Goal: Task Accomplishment & Management: Use online tool/utility

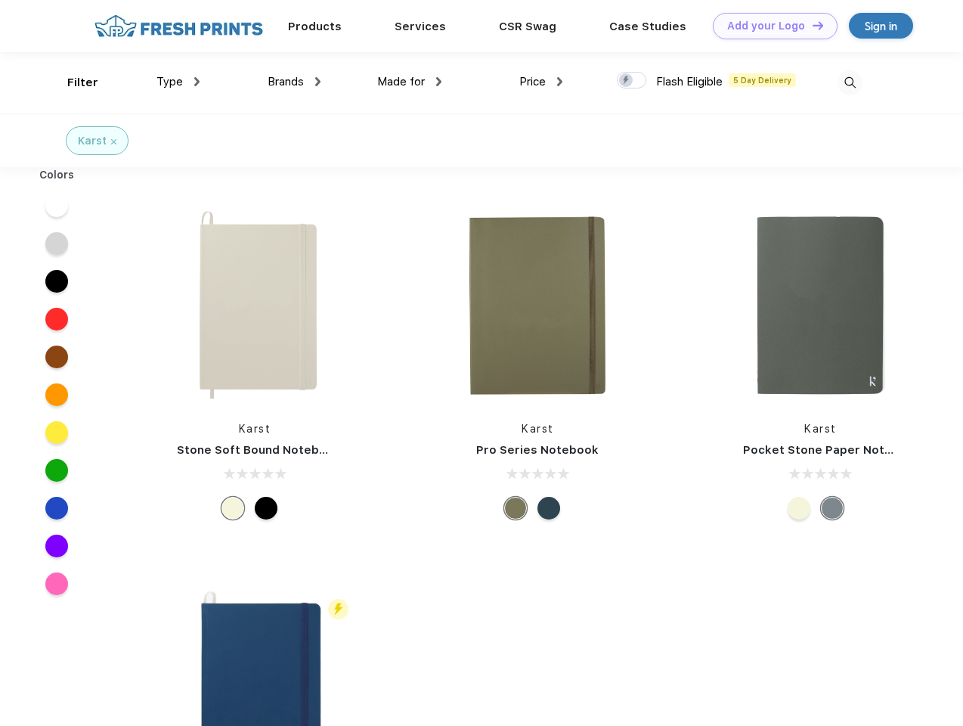
click at [770, 26] on link "Add your Logo Design Tool" at bounding box center [775, 26] width 125 height 26
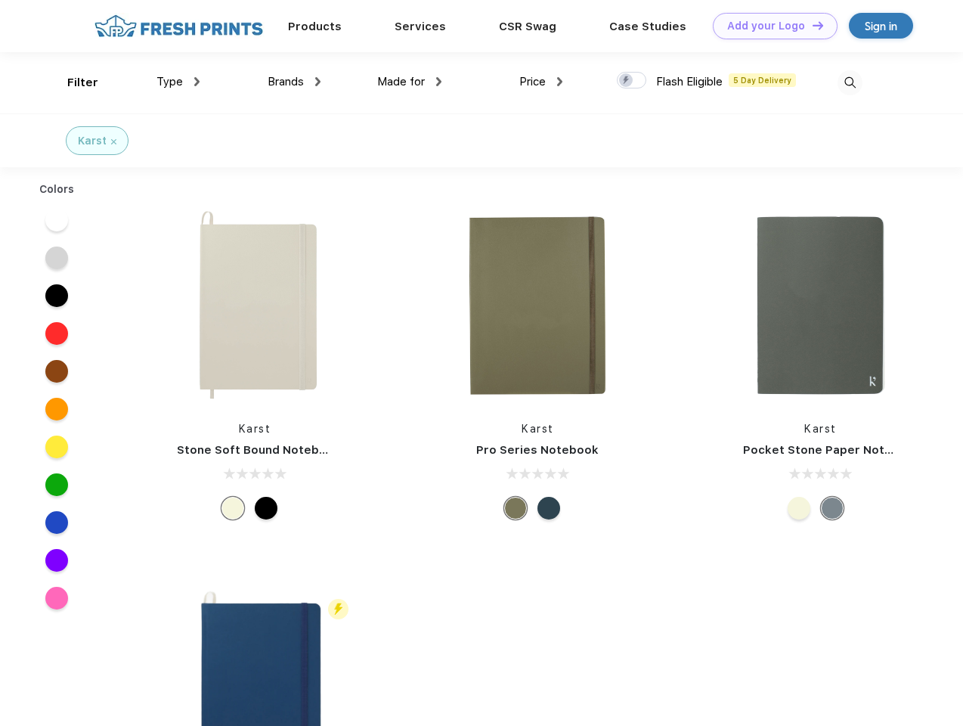
click at [0, 0] on div "Design Tool" at bounding box center [0, 0] width 0 height 0
click at [811, 25] on link "Add your Logo Design Tool" at bounding box center [775, 26] width 125 height 26
click at [73, 82] on div "Filter" at bounding box center [82, 82] width 31 height 17
click at [178, 82] on span "Type" at bounding box center [170, 82] width 26 height 14
click at [294, 82] on span "Brands" at bounding box center [286, 82] width 36 height 14
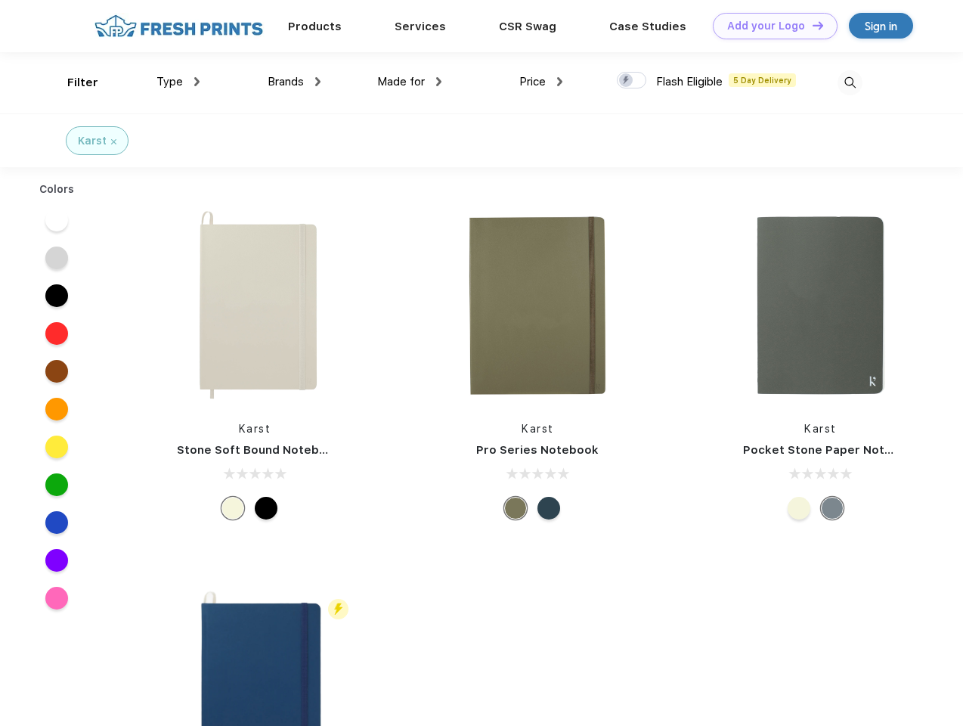
click at [410, 82] on span "Made for" at bounding box center [401, 82] width 48 height 14
click at [541, 82] on span "Price" at bounding box center [533, 82] width 26 height 14
click at [632, 81] on div at bounding box center [631, 80] width 29 height 17
click at [627, 81] on input "checkbox" at bounding box center [622, 76] width 10 height 10
click at [850, 82] on img at bounding box center [850, 82] width 25 height 25
